Goal: Check status: Check status

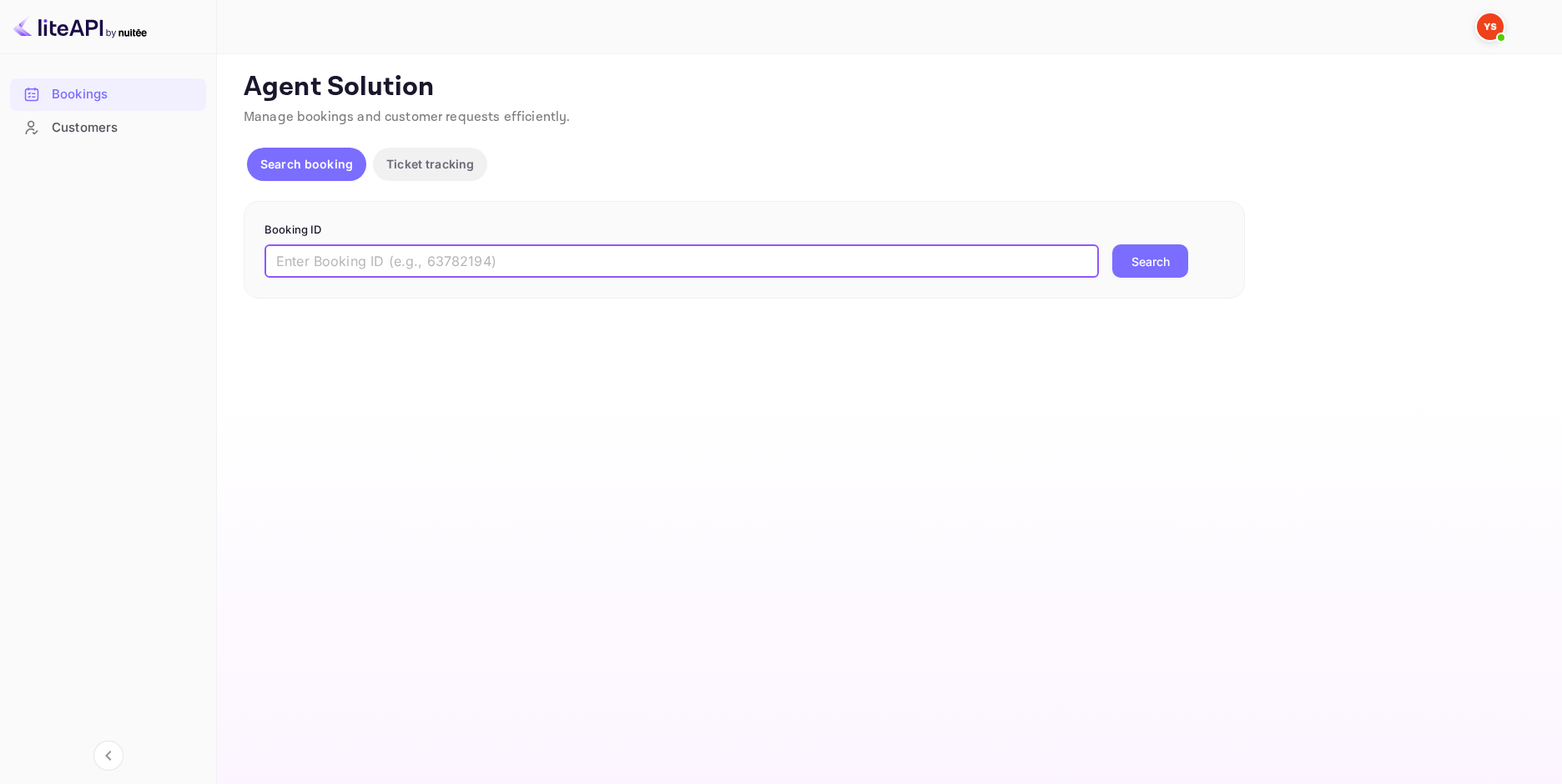
paste input "9756568"
type input "9756568"
click at [1164, 263] on button "Search" at bounding box center [1150, 262] width 76 height 34
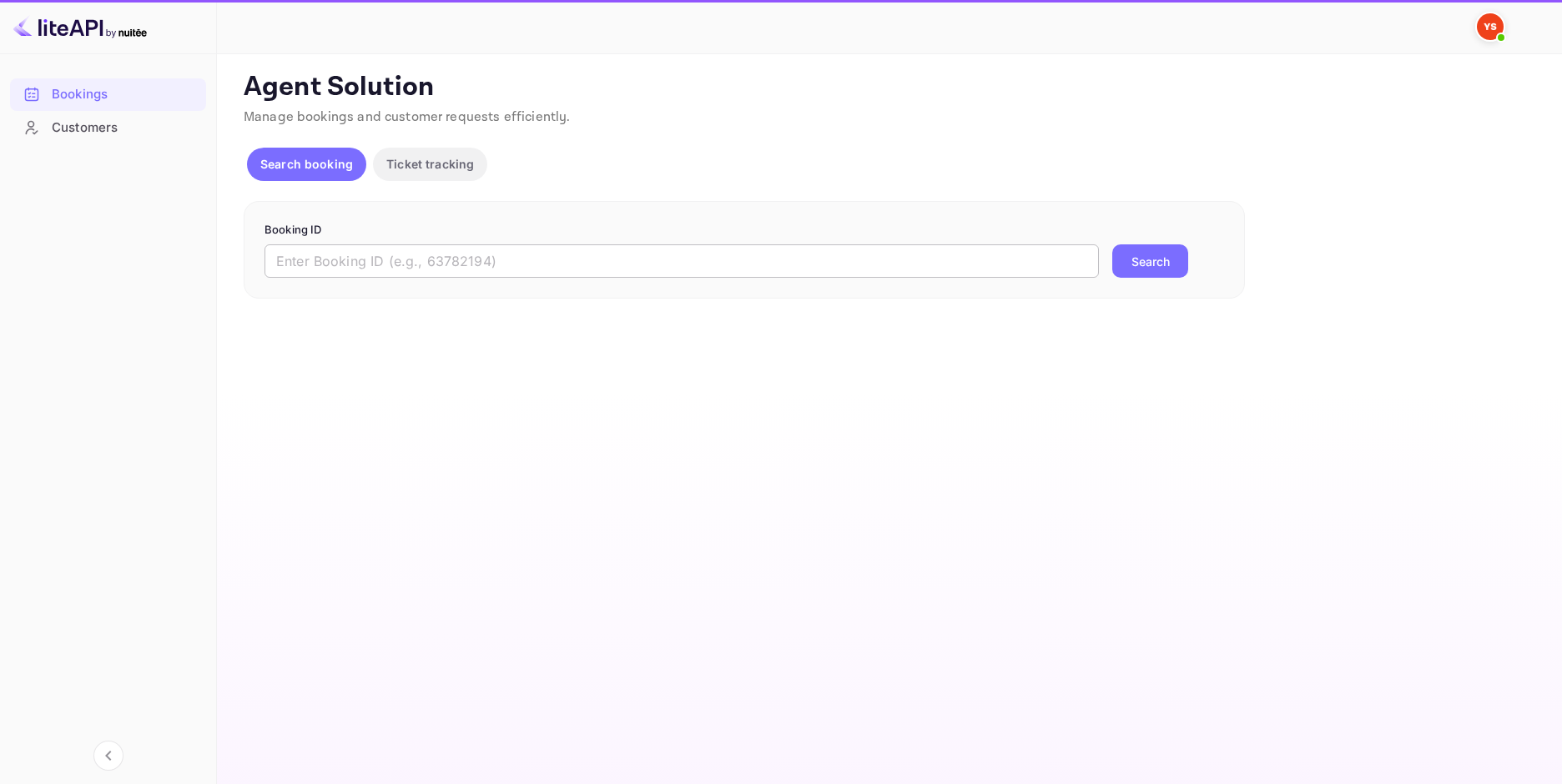
click at [403, 257] on input "text" at bounding box center [681, 262] width 834 height 34
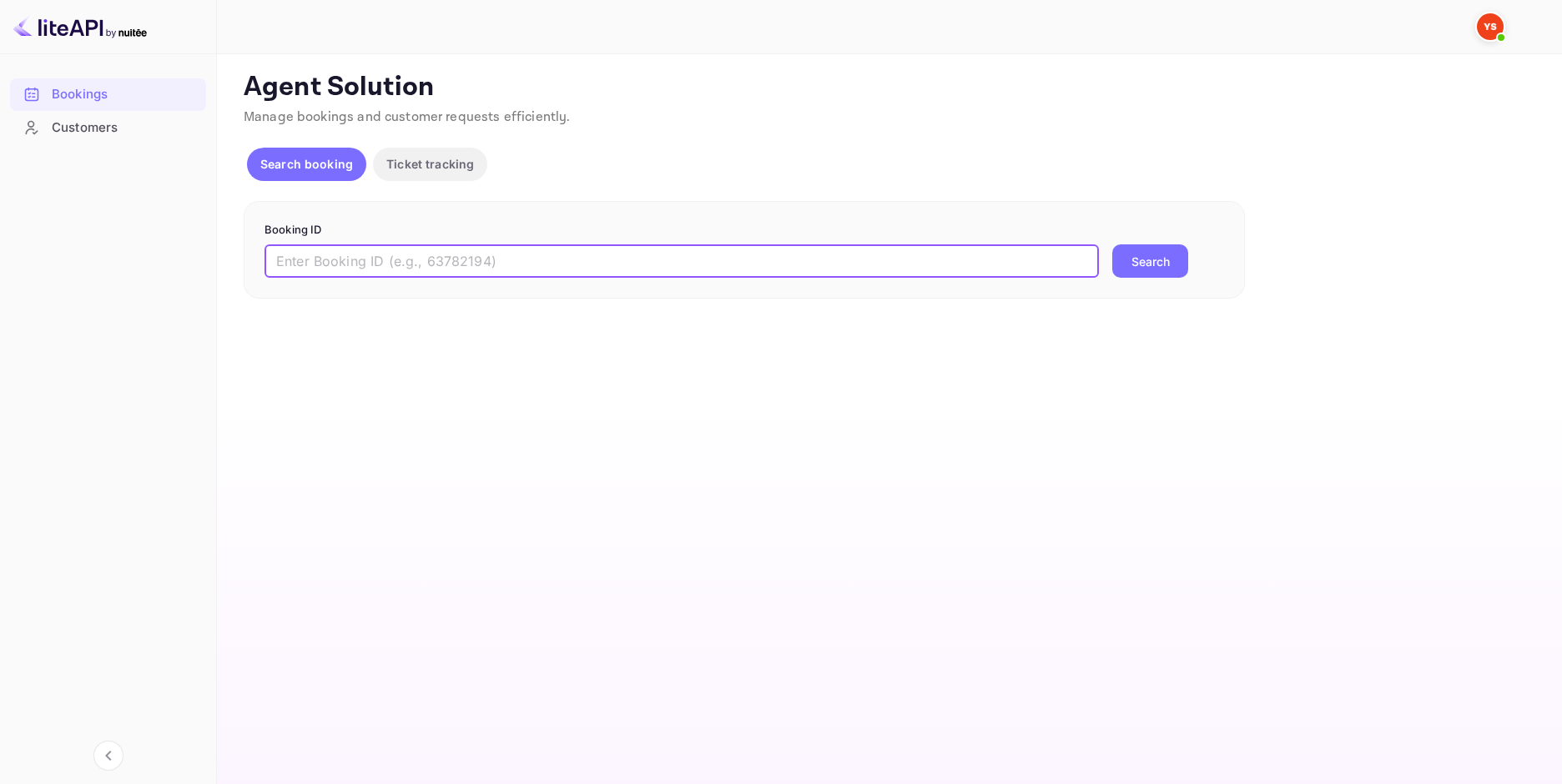
paste input "9756568"
type input "9756568"
click at [1181, 272] on button "Search" at bounding box center [1150, 262] width 76 height 34
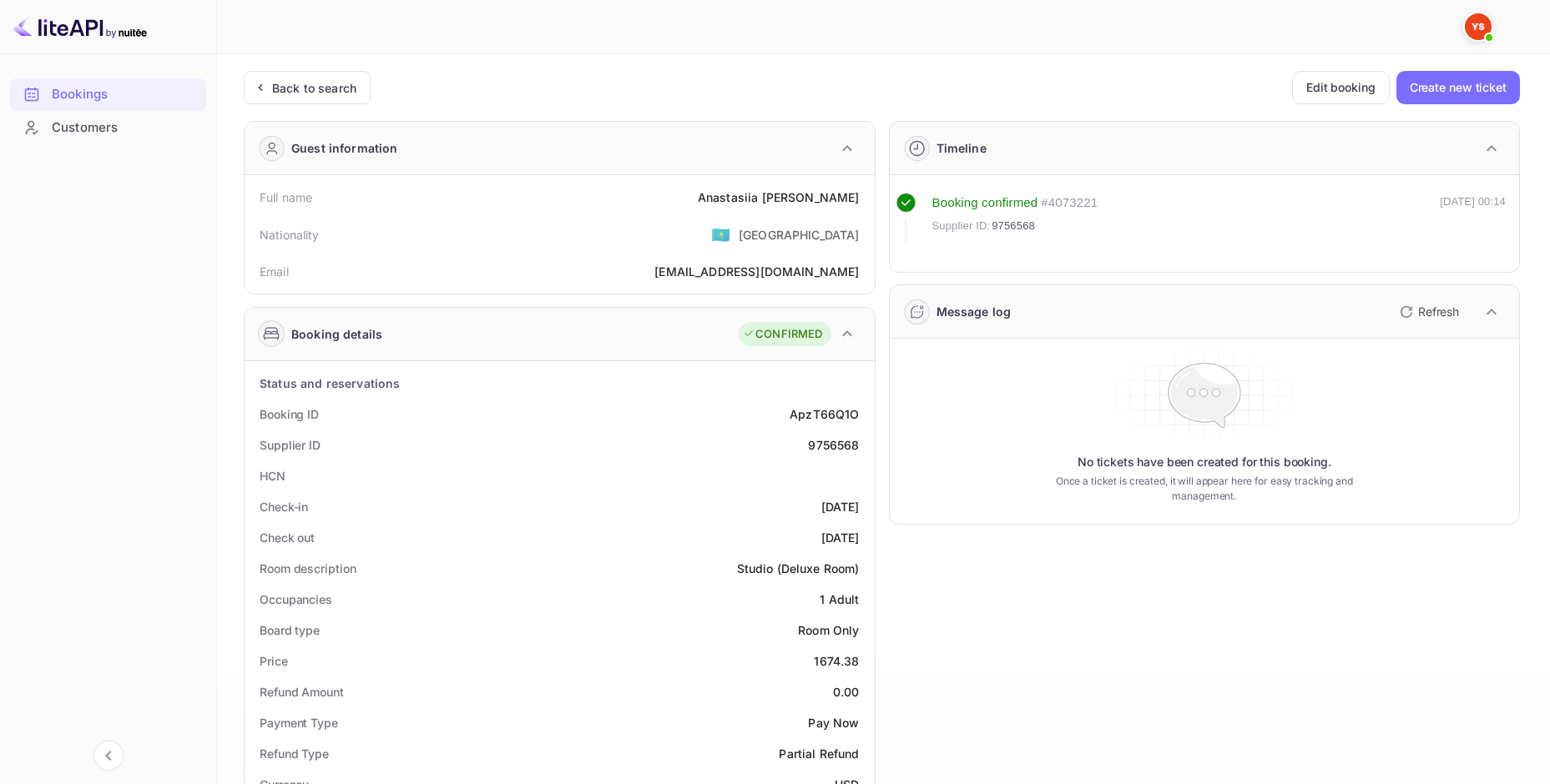
click at [771, 192] on div "[PERSON_NAME]" at bounding box center [779, 197] width 162 height 18
copy div "[PERSON_NAME]"
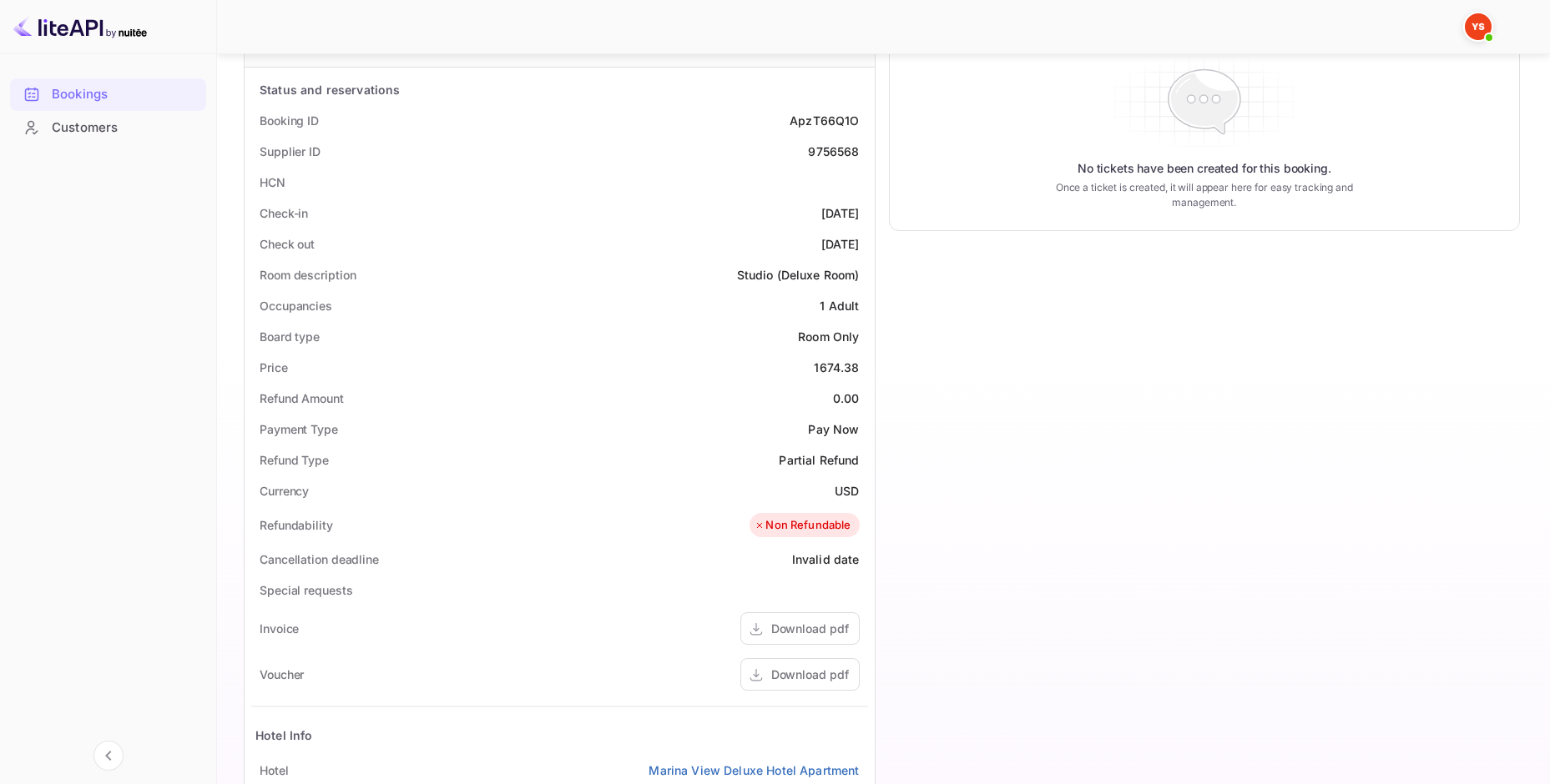
scroll to position [334, 0]
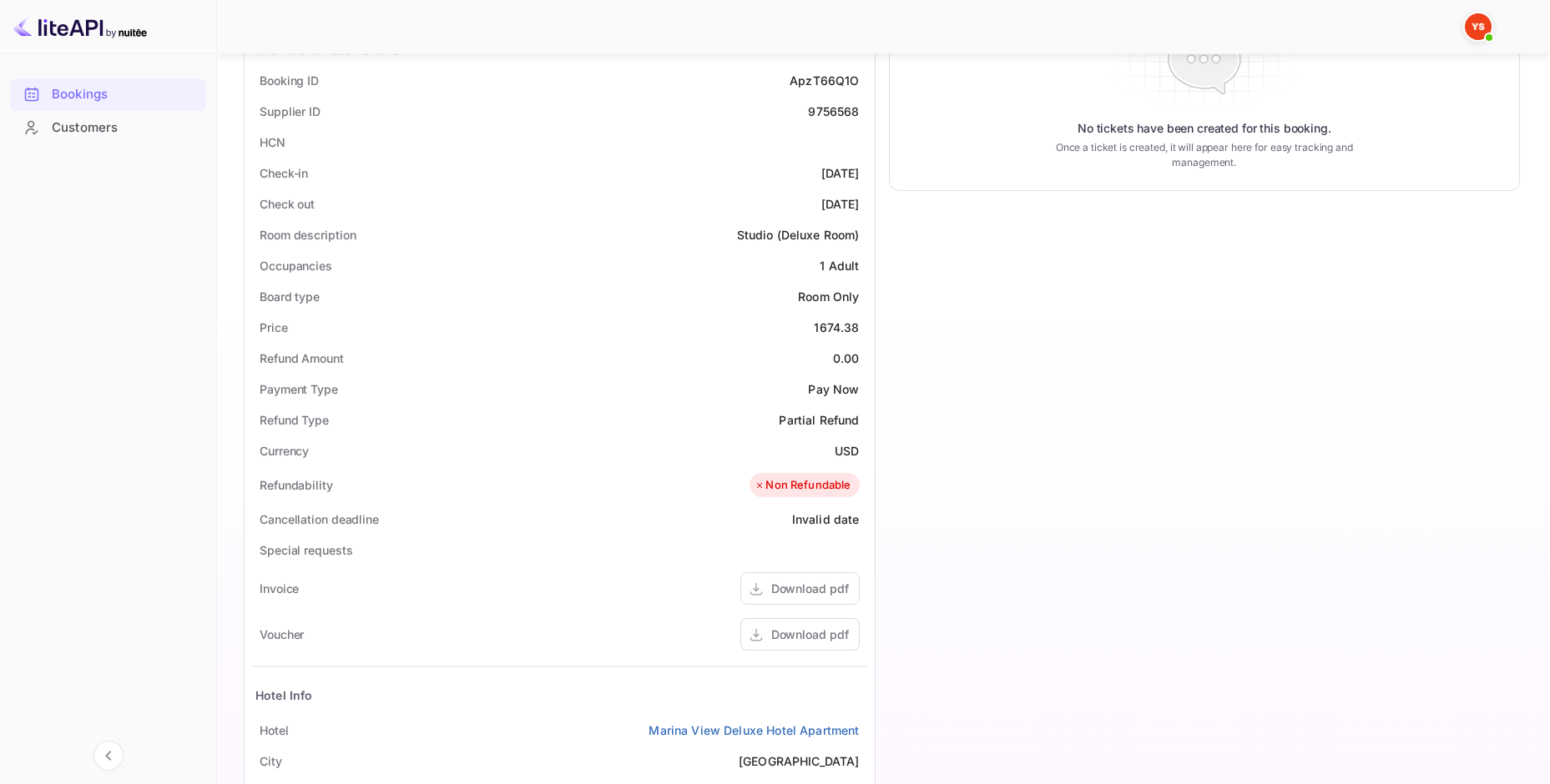
click at [844, 325] on div "1674.38" at bounding box center [836, 327] width 45 height 18
copy div "1674.38"
click at [843, 448] on div "USD" at bounding box center [846, 450] width 24 height 18
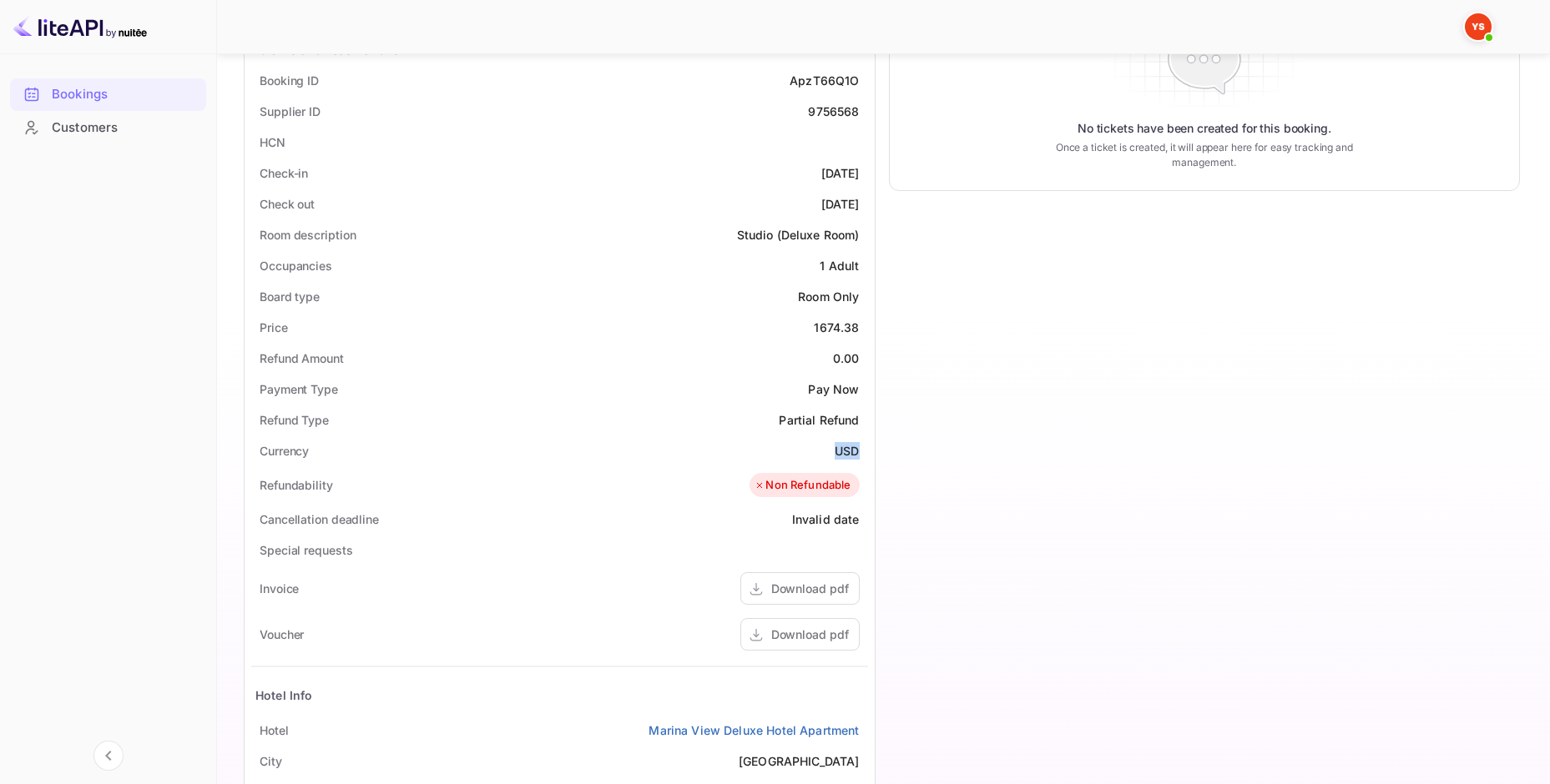
copy div "USD"
